Goal: Transaction & Acquisition: Purchase product/service

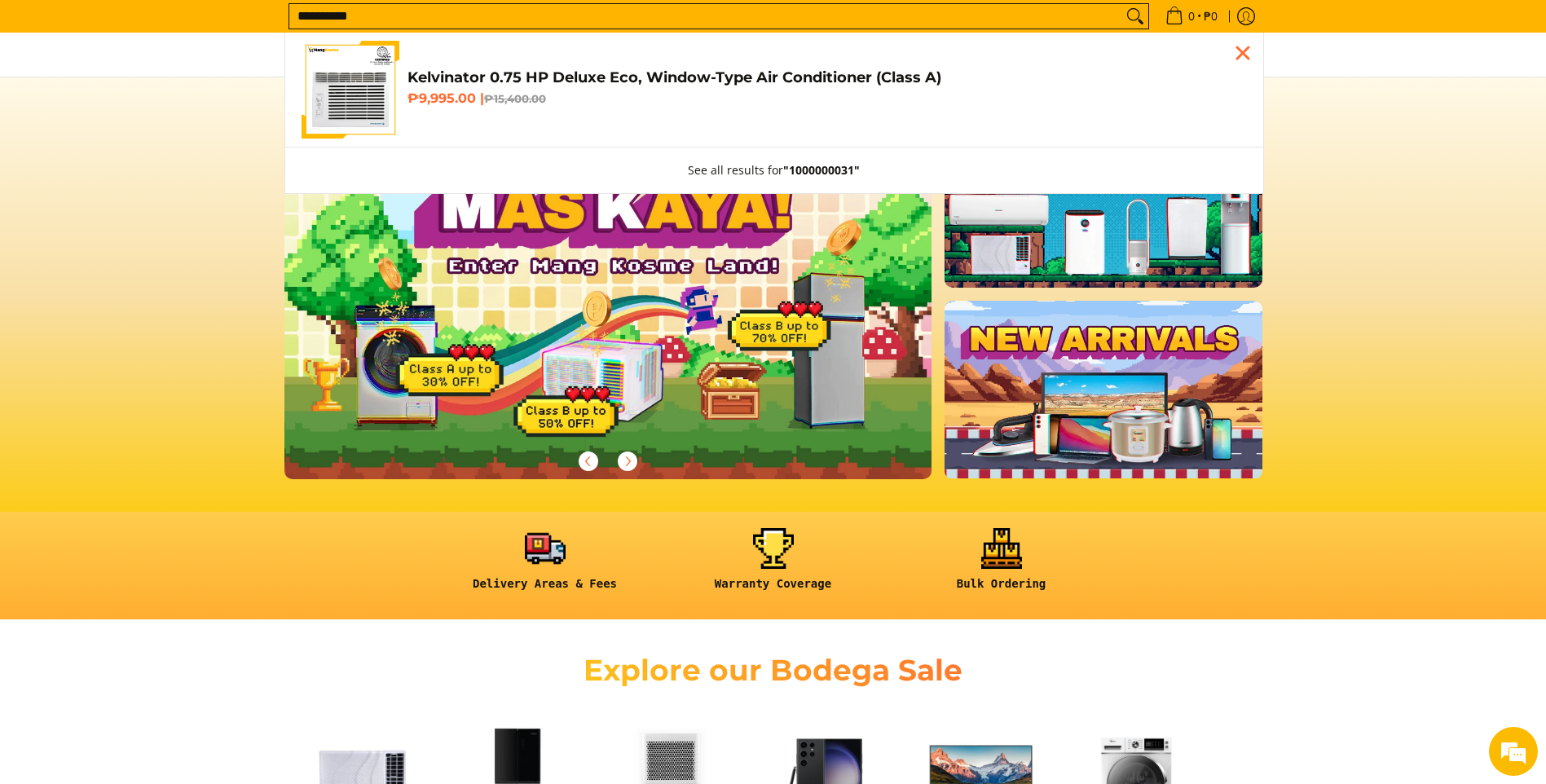
type input "**********"
click at [494, 101] on del "₱15,400.00" at bounding box center [515, 99] width 62 height 13
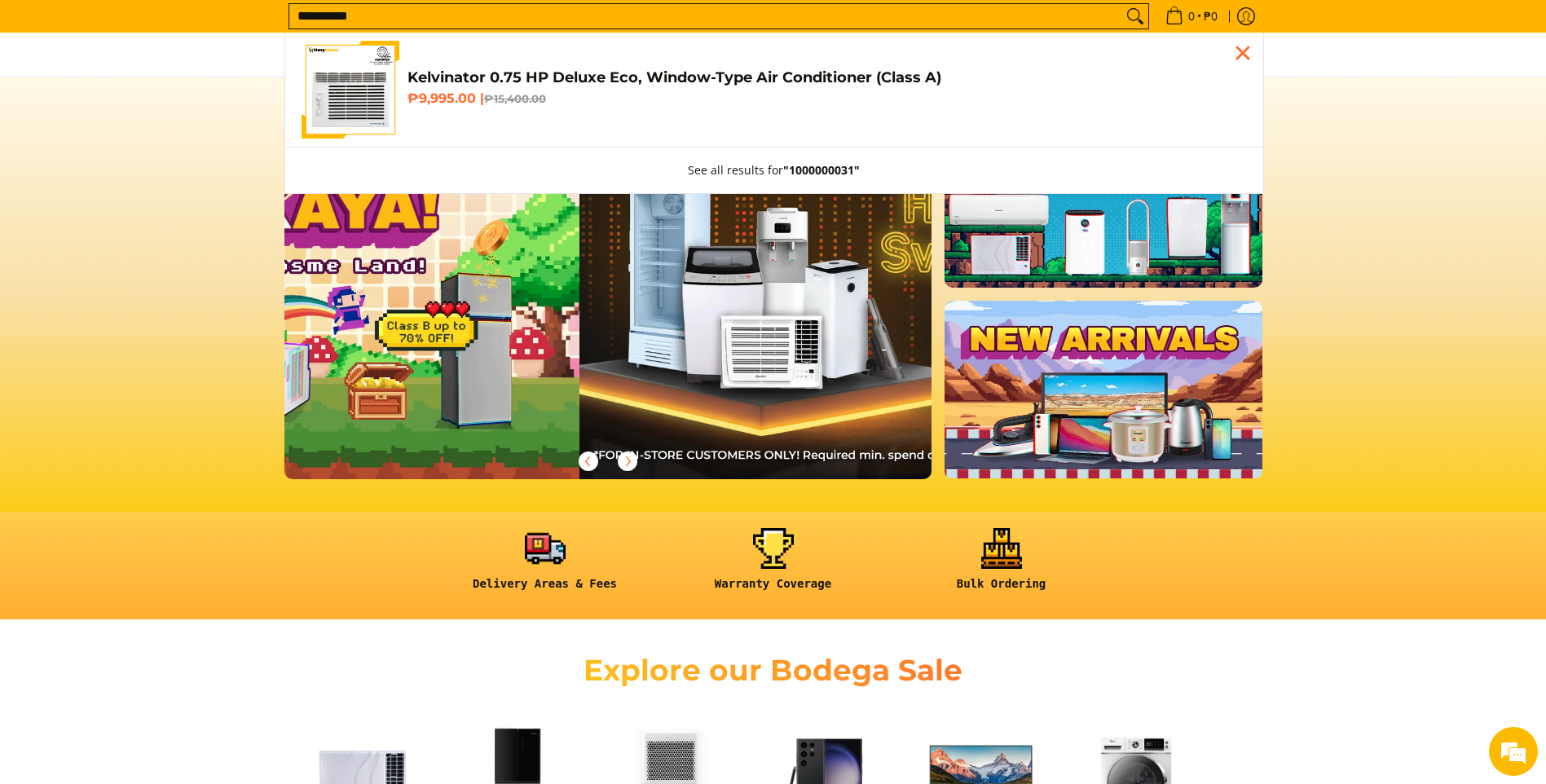
scroll to position [0, 645]
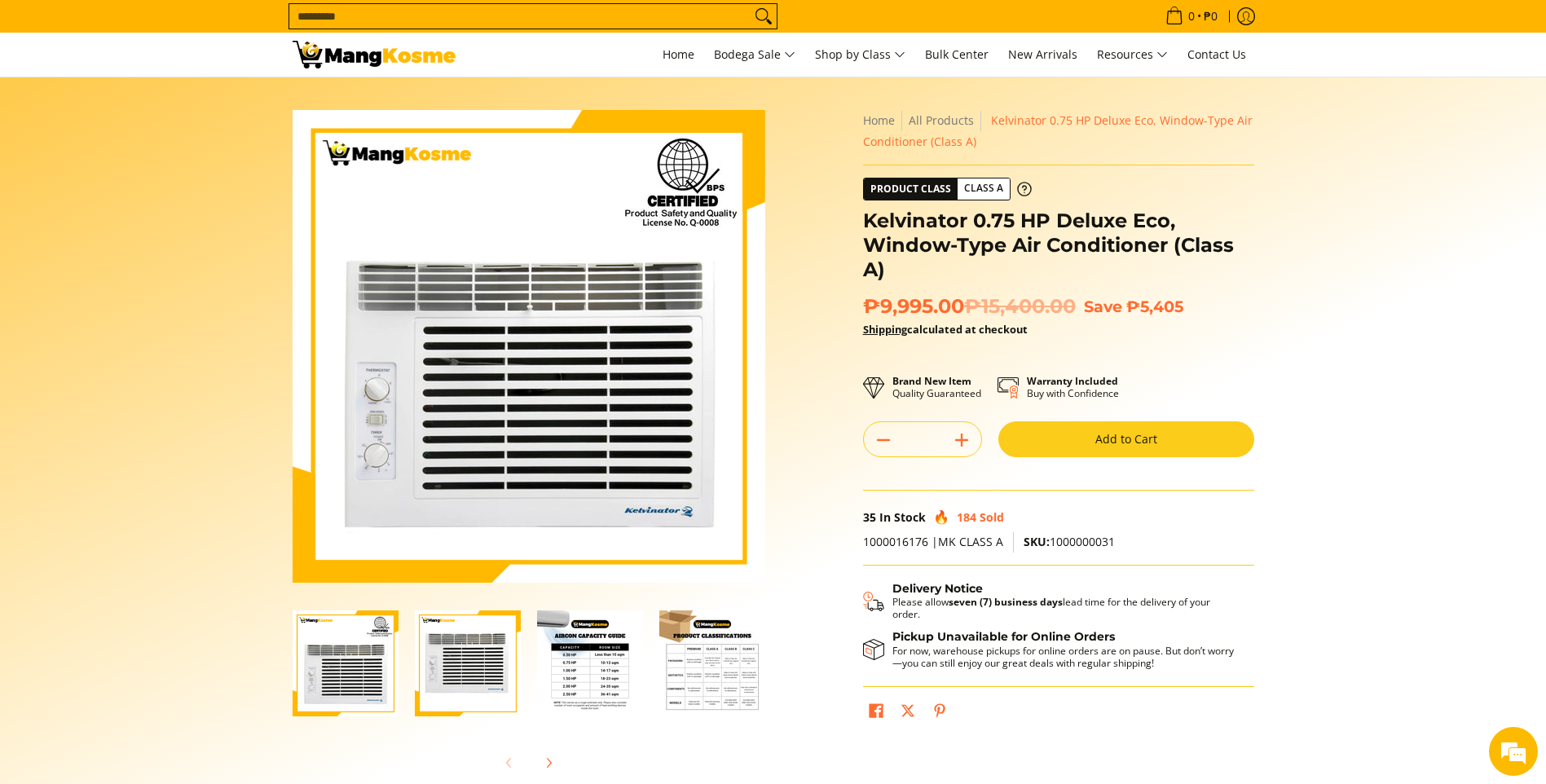
click at [1156, 445] on button "Add to Cart" at bounding box center [1126, 439] width 256 height 36
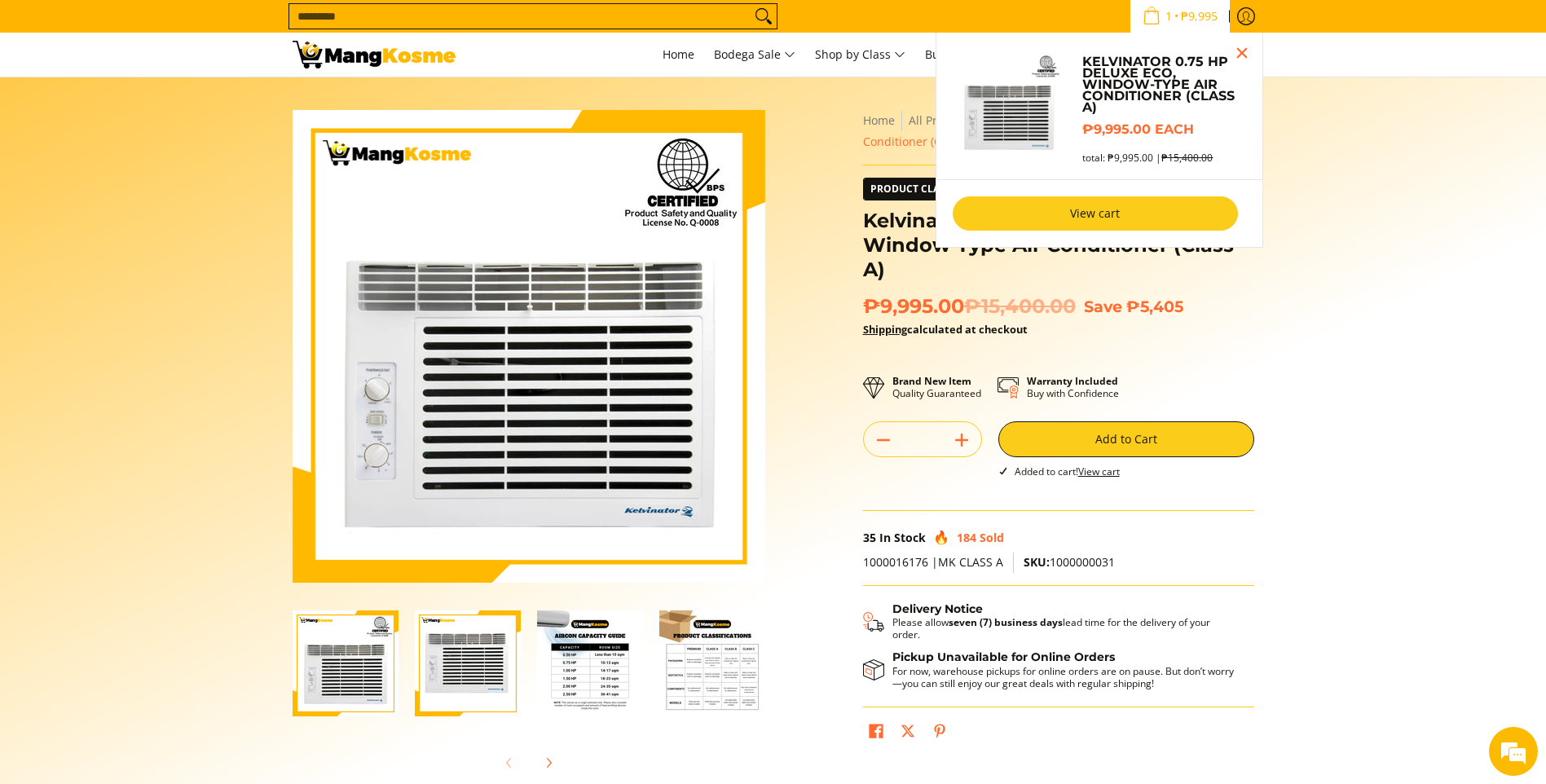
click at [1005, 204] on link "View cart" at bounding box center [1096, 214] width 286 height 34
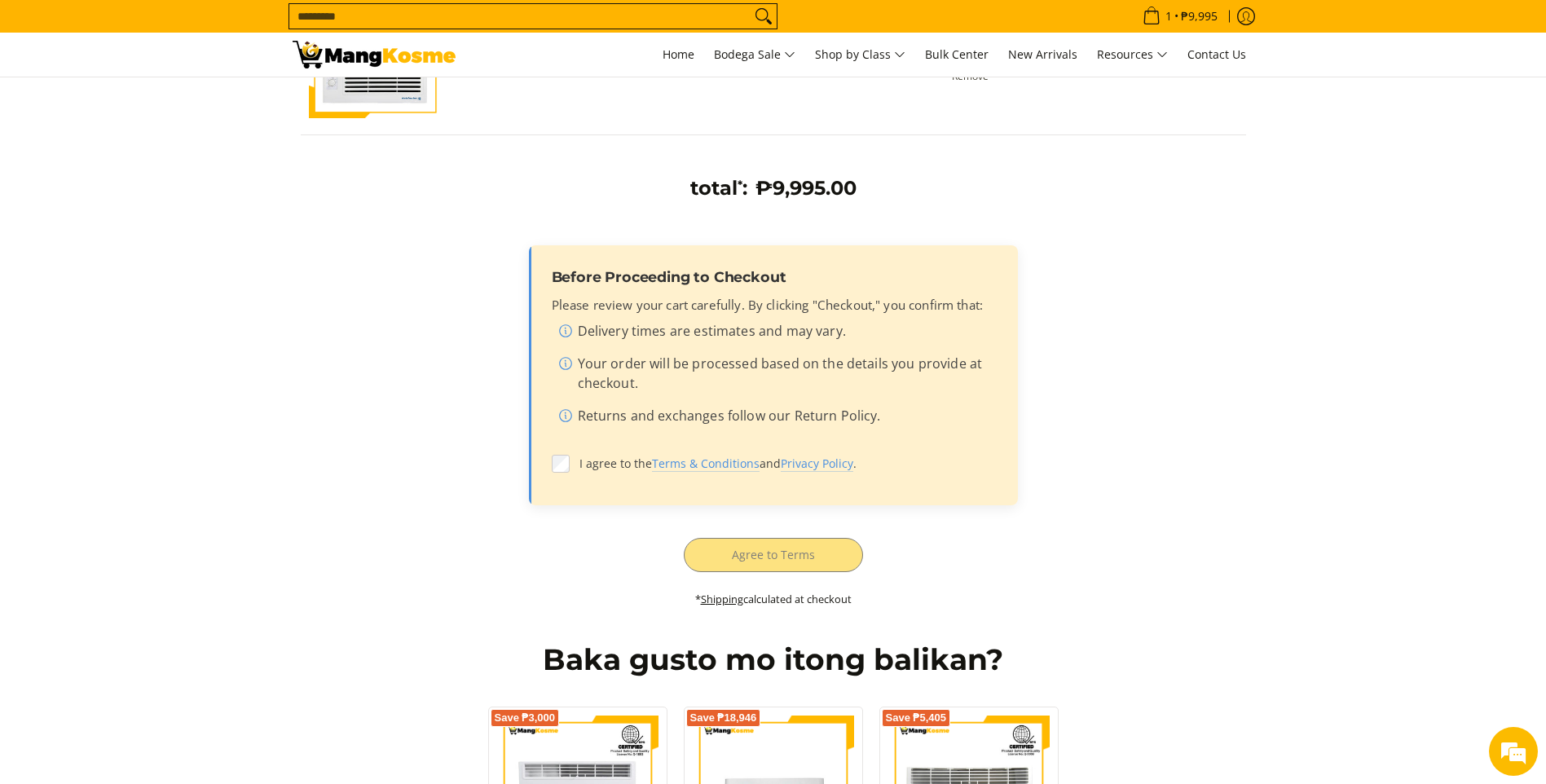
scroll to position [326, 0]
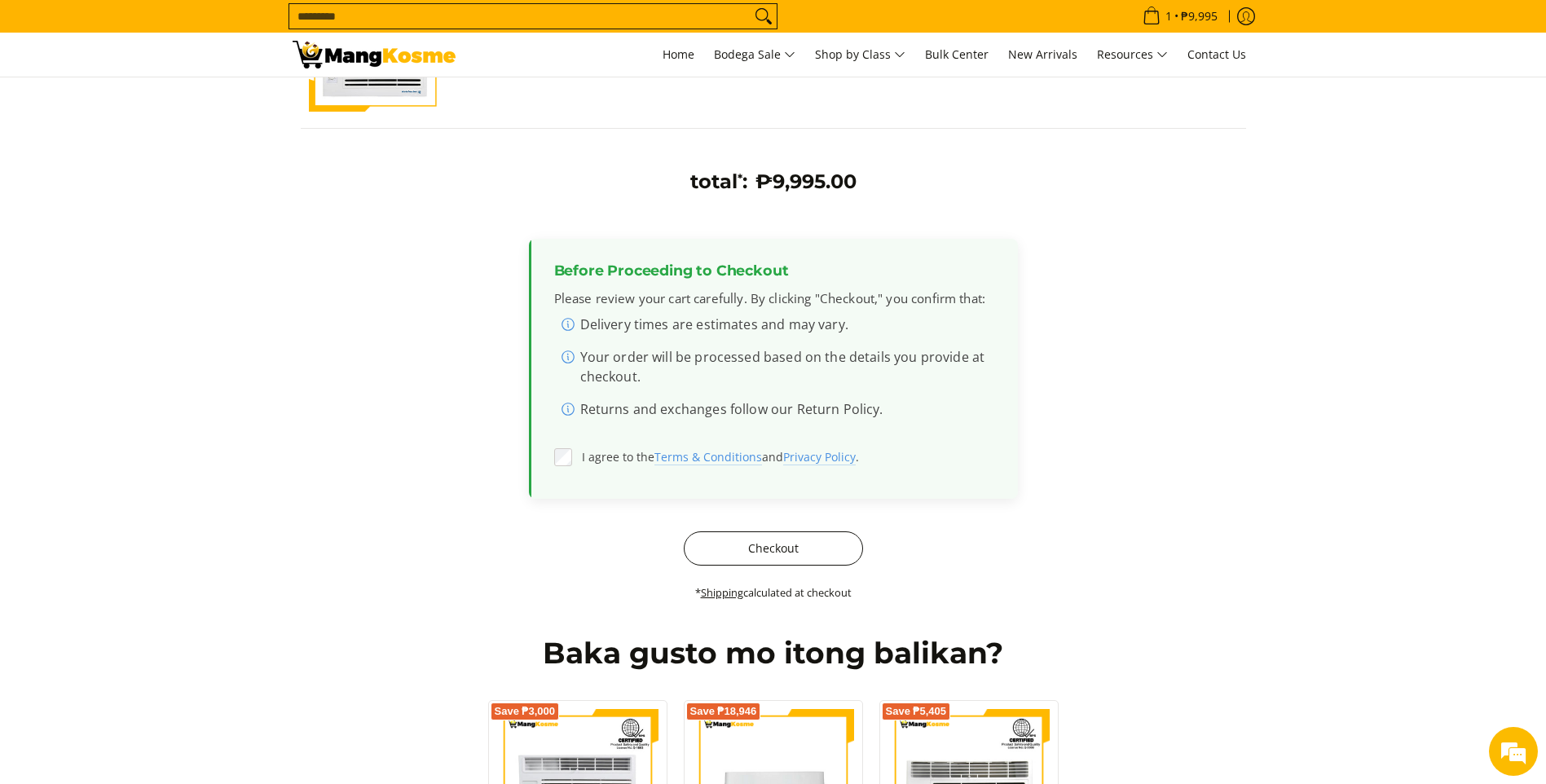
click at [780, 551] on button "Checkout" at bounding box center [773, 549] width 180 height 34
